Goal: Find specific page/section: Find specific page/section

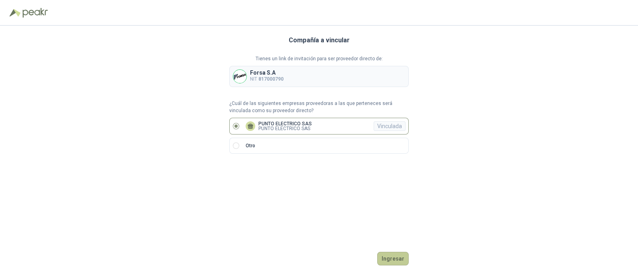
click at [405, 259] on button "Ingresar" at bounding box center [392, 259] width 31 height 14
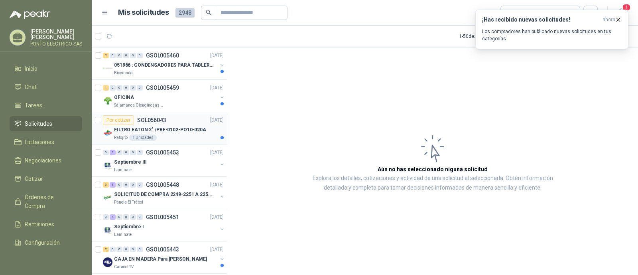
click at [175, 123] on div "Por cotizar SOL056043 [DATE]" at bounding box center [163, 120] width 121 height 10
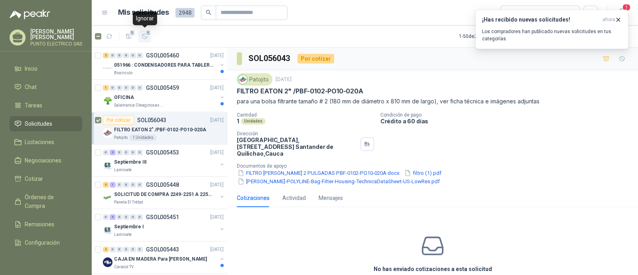
click at [145, 36] on icon "button" at bounding box center [145, 36] width 7 height 7
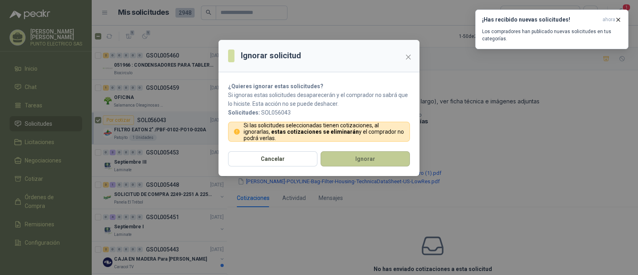
click at [378, 156] on button "Ignorar" at bounding box center [364, 158] width 89 height 15
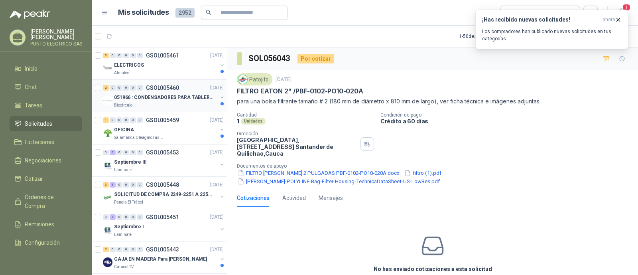
click at [152, 90] on p "GSOL005460" at bounding box center [162, 88] width 33 height 6
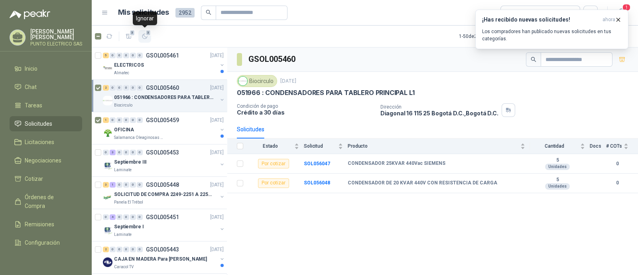
click at [145, 37] on icon "button" at bounding box center [145, 36] width 7 height 7
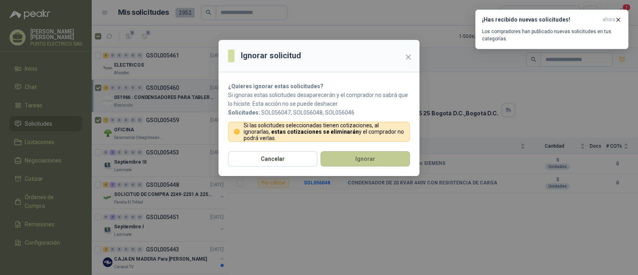
click at [368, 157] on button "Ignorar" at bounding box center [364, 158] width 89 height 15
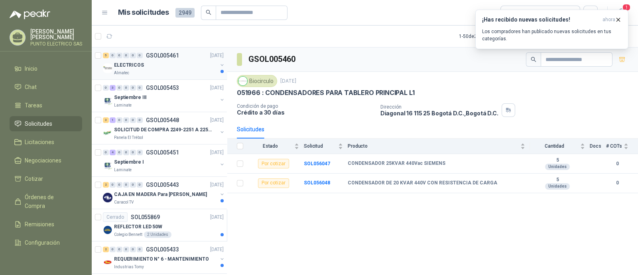
click at [145, 60] on div "ELECTRICOS" at bounding box center [165, 65] width 103 height 10
